Goal: Transaction & Acquisition: Purchase product/service

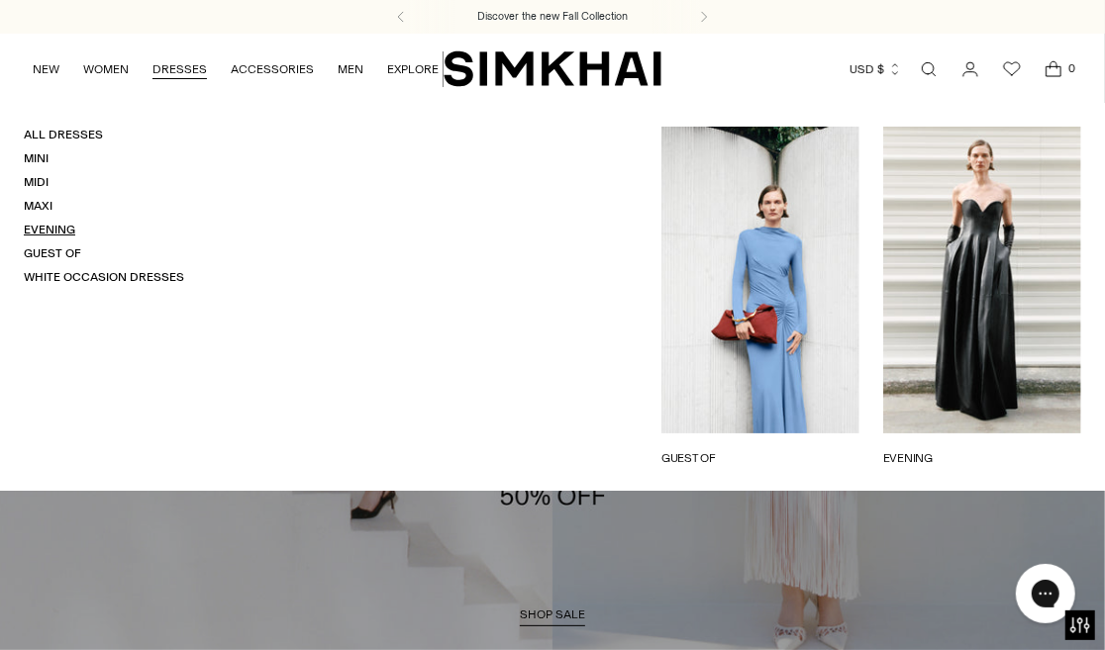
click at [57, 231] on link "Evening" at bounding box center [49, 230] width 51 height 14
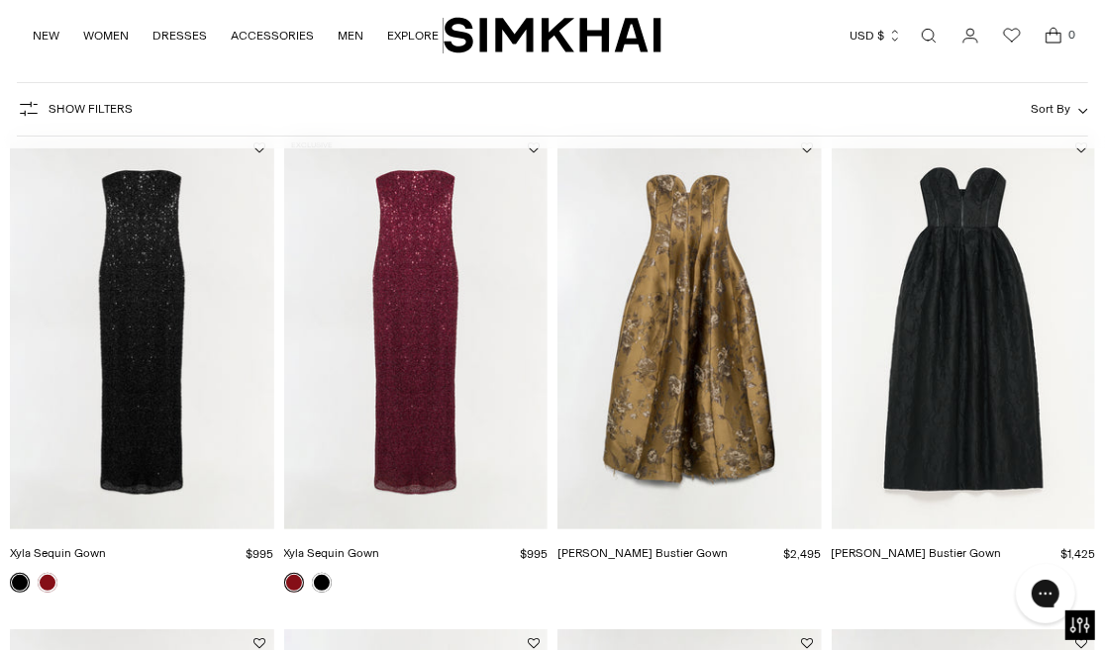
scroll to position [151, 0]
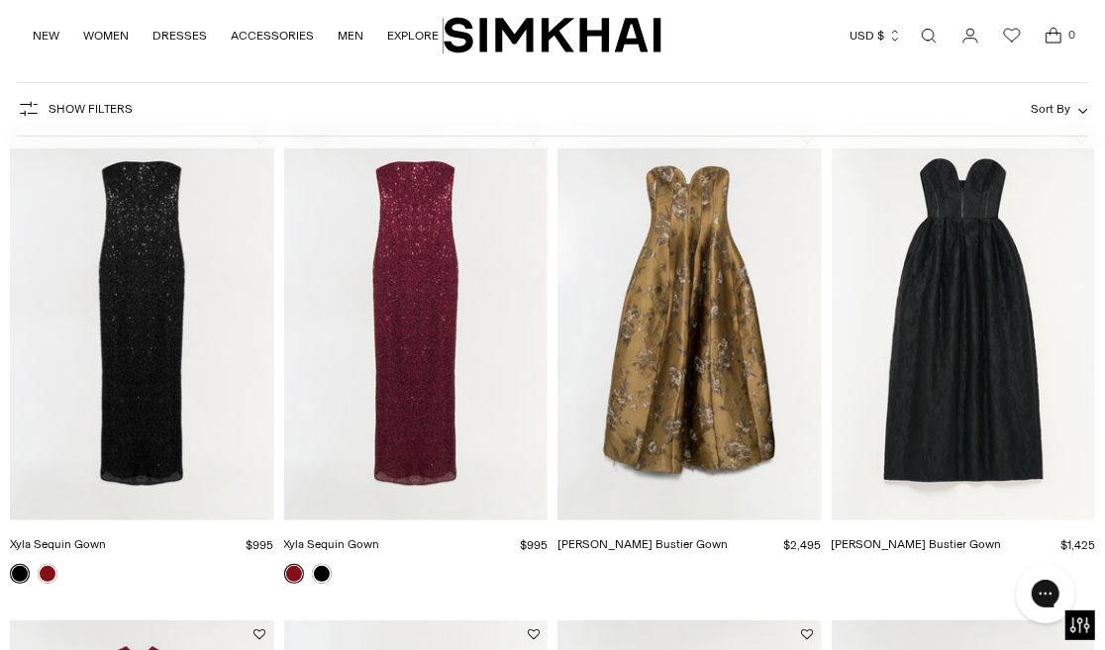
click at [0, 0] on img "Xyla Sequin Gown" at bounding box center [0, 0] width 0 height 0
